Goal: Transaction & Acquisition: Subscribe to service/newsletter

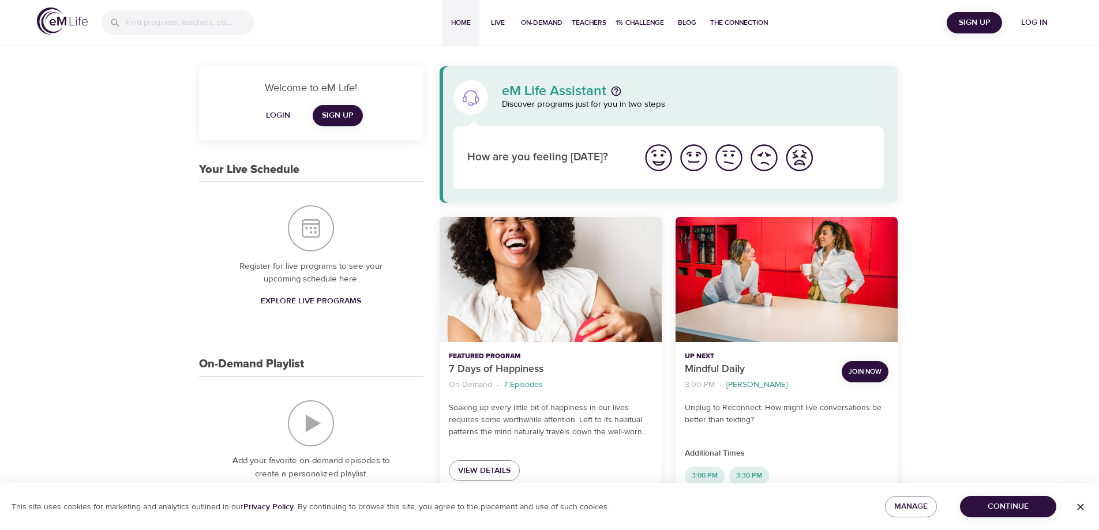
click at [1035, 24] on span "Log in" at bounding box center [1035, 23] width 46 height 14
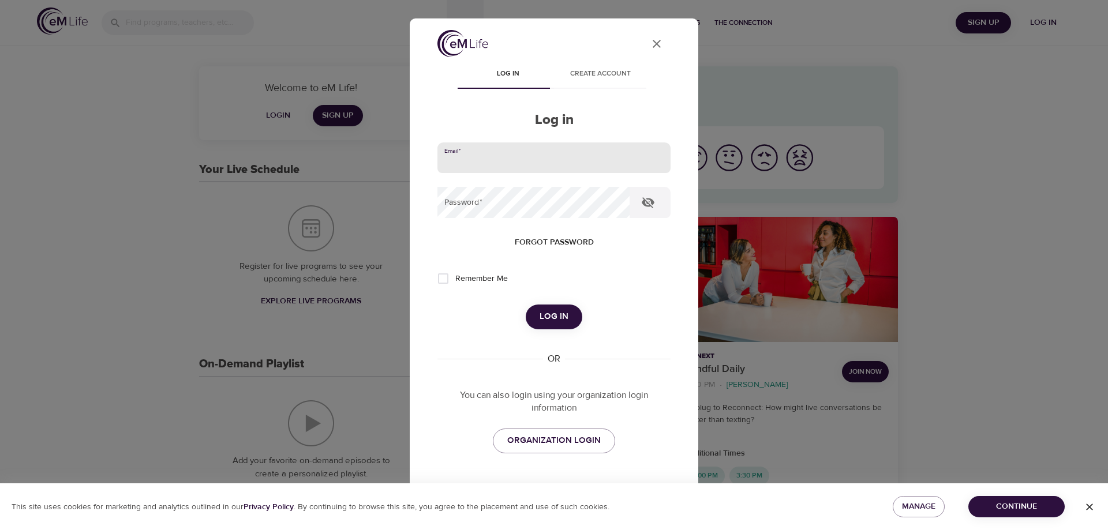
click at [540, 158] on input "email" at bounding box center [553, 158] width 233 height 31
click at [650, 42] on icon "User Profile" at bounding box center [657, 44] width 14 height 14
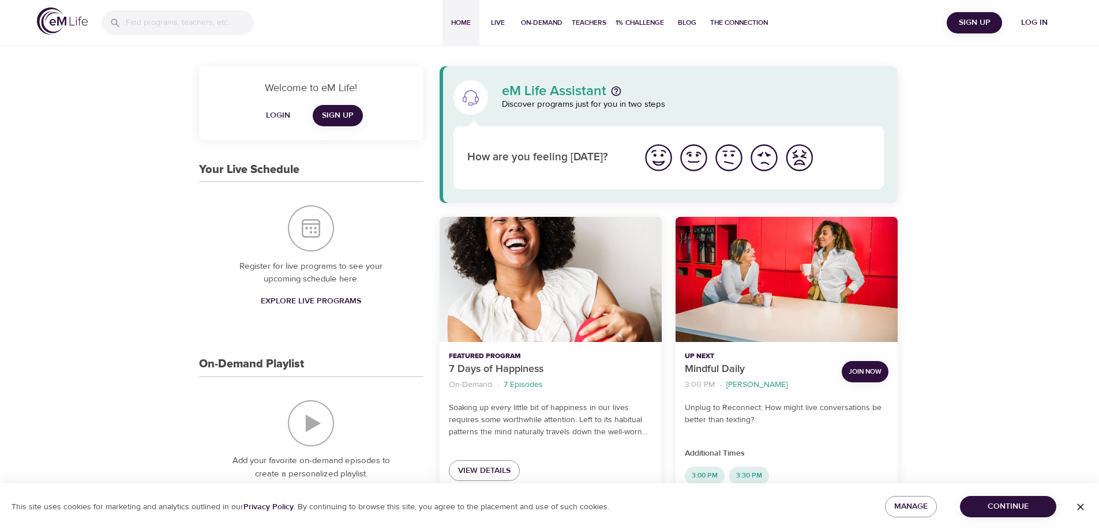
click at [864, 369] on span "Join Now" at bounding box center [865, 372] width 33 height 12
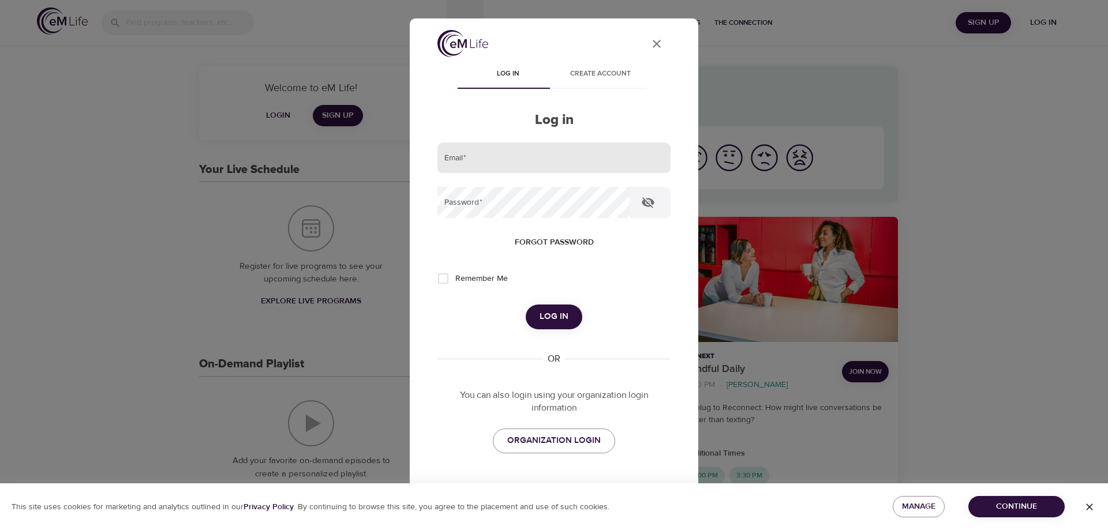
click at [525, 162] on input "email" at bounding box center [553, 158] width 233 height 31
type input "[EMAIL_ADDRESS][DOMAIN_NAME]"
click at [651, 199] on icon "button" at bounding box center [648, 203] width 14 height 14
click at [545, 318] on span "Log in" at bounding box center [554, 316] width 29 height 15
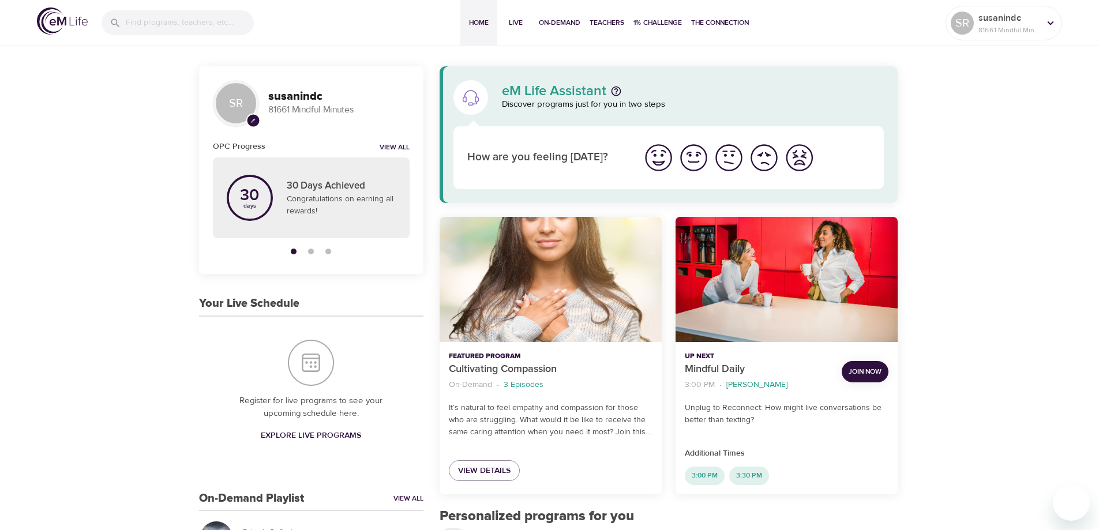
click at [868, 372] on span "Join Now" at bounding box center [865, 372] width 33 height 12
